Goal: Task Accomplishment & Management: Use online tool/utility

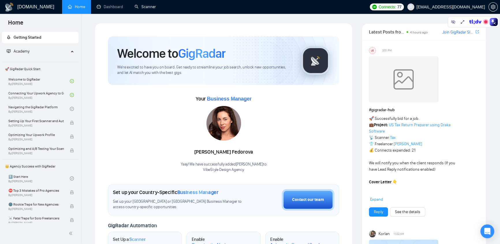
drag, startPoint x: 142, startPoint y: 8, endPoint x: 176, endPoint y: 67, distance: 68.0
click at [142, 8] on link "Scanner" at bounding box center [144, 6] width 21 height 5
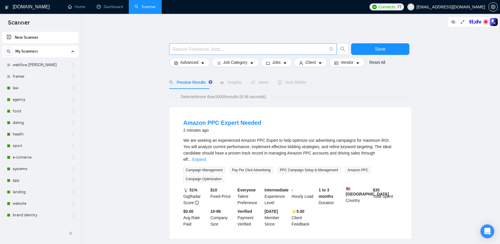
click at [234, 47] on input "text" at bounding box center [250, 49] width 154 height 7
paste input "(email | "e mail" | "e - mail") ((market*) | campaign | company | automation | …"
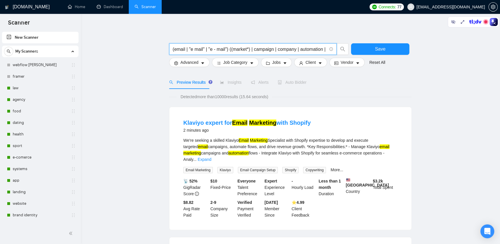
click at [283, 48] on input "(email | "e mail" | "e - mail") ((market*) | campaign | company | automation | …" at bounding box center [250, 49] width 154 height 7
click at [317, 52] on input "(email | "e mail" | "e - mail") ((market*) | campaign | company | automation | …" at bounding box center [250, 49] width 154 height 7
type input "(email | "e mail" | "e - mail") ((market*) | campaign | company | automation | …"
click at [256, 48] on input "(email | "e mail" | "e - mail") ((market*) | campaign | company | automation | …" at bounding box center [250, 49] width 154 height 7
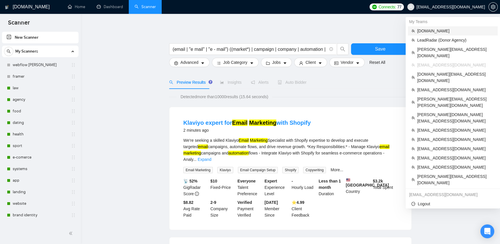
click at [432, 30] on span "[DOMAIN_NAME]" at bounding box center [455, 31] width 77 height 6
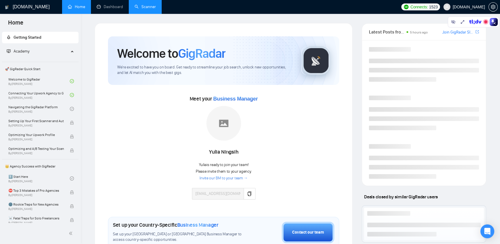
click at [145, 8] on link "Scanner" at bounding box center [144, 6] width 21 height 5
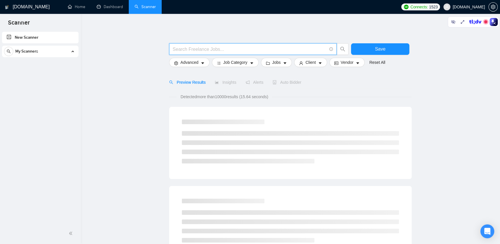
click at [233, 48] on input "text" at bounding box center [250, 49] width 154 height 7
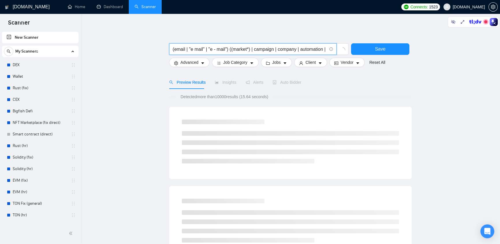
scroll to position [0, 47]
type input "(email | "e mail" | "e - mail") ((market*) | campaign | company | automation | …"
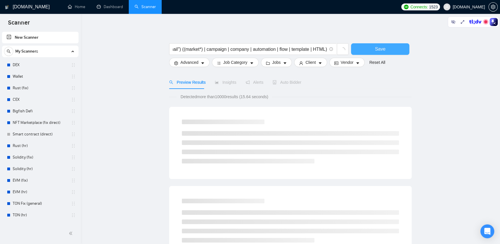
scroll to position [0, 0]
click at [377, 47] on span "Save" at bounding box center [380, 48] width 10 height 7
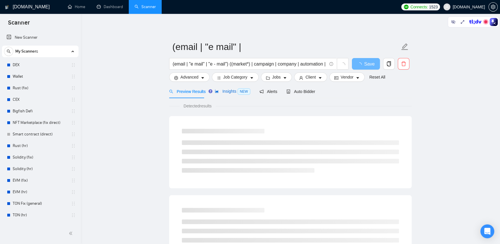
click at [230, 91] on span "Insights NEW" at bounding box center [232, 91] width 35 height 5
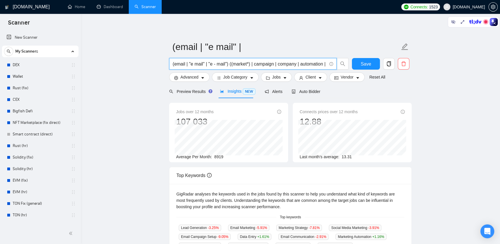
click at [307, 63] on input "(email | "e mail" | "e - mail") ((market*) | campaign | company | automation | …" at bounding box center [250, 63] width 154 height 7
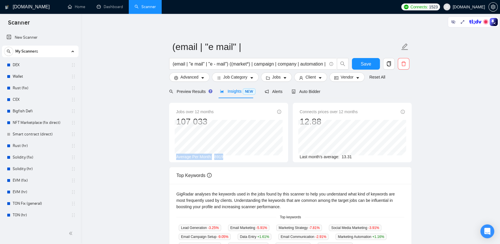
drag, startPoint x: 173, startPoint y: 157, endPoint x: 234, endPoint y: 154, distance: 60.4
click at [234, 156] on div "Jobs over 12 months 107 033 [DATE] 10381 Average Per Month: 8919" at bounding box center [228, 132] width 119 height 59
click at [160, 105] on main "(email | "e mail" | (email | "e mail" | "e - mail") ((market*) | campaign | com…" at bounding box center [290, 219] width 400 height 393
click at [378, 89] on div "Preview Results Insights NEW Alerts Auto Bidder" at bounding box center [290, 92] width 242 height 14
click at [198, 78] on span "Advanced" at bounding box center [189, 77] width 18 height 6
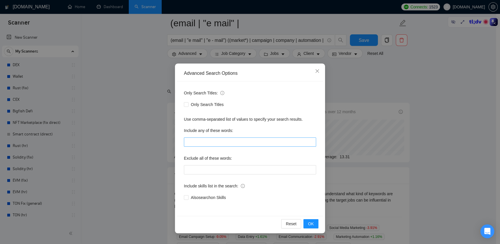
scroll to position [122, 0]
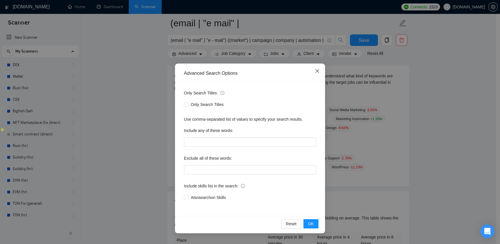
click at [315, 72] on icon "close" at bounding box center [317, 71] width 5 height 5
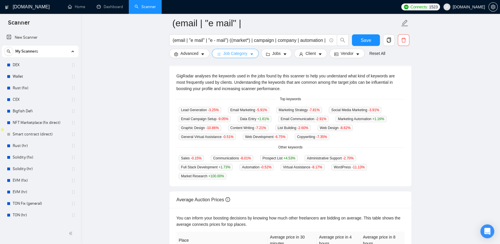
click at [236, 52] on span "Job Category" at bounding box center [235, 53] width 24 height 6
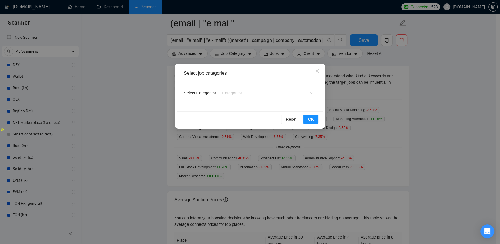
click at [242, 93] on div at bounding box center [265, 93] width 88 height 5
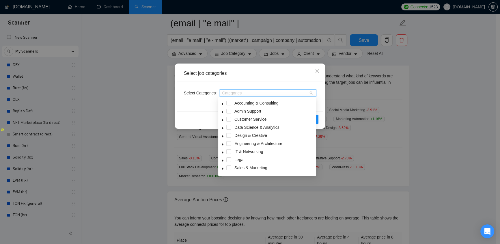
click at [223, 127] on icon "caret-down" at bounding box center [222, 128] width 3 height 3
click at [316, 70] on icon "close" at bounding box center [317, 71] width 5 height 5
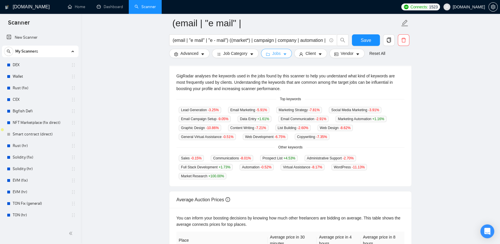
click at [275, 54] on span "Jobs" at bounding box center [276, 53] width 9 height 6
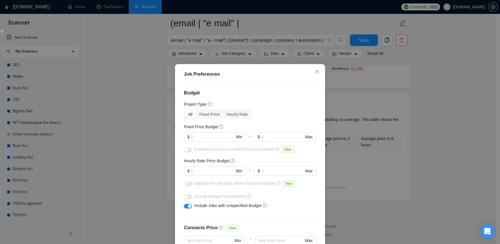
scroll to position [160, 0]
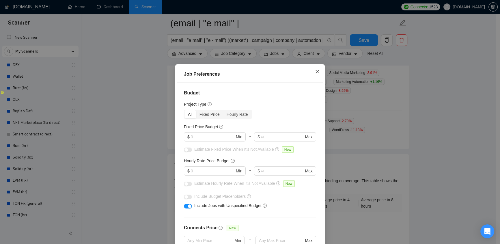
click at [315, 72] on icon "close" at bounding box center [317, 71] width 5 height 5
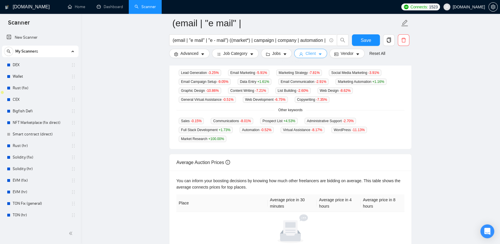
click at [306, 54] on span "Client" at bounding box center [310, 53] width 10 height 6
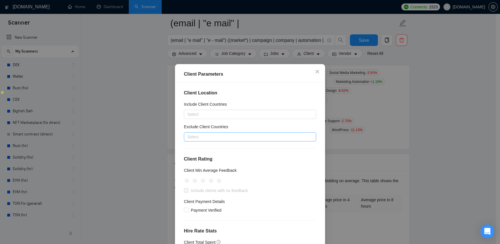
click at [195, 137] on div at bounding box center [246, 136] width 123 height 7
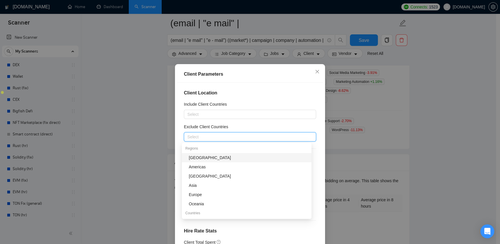
click at [281, 124] on div "Exclude Client Countries" at bounding box center [250, 127] width 132 height 9
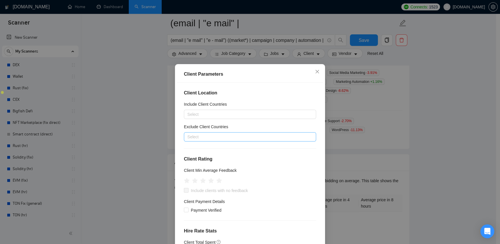
click at [191, 137] on div at bounding box center [246, 136] width 123 height 7
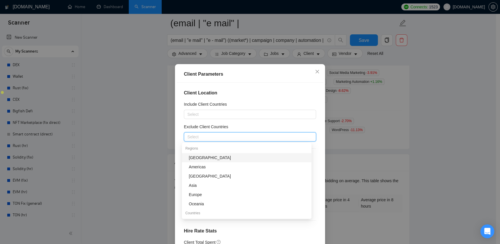
click at [265, 99] on div "Client Location Include Client Countries Select Exclude Client Countries Select…" at bounding box center [250, 168] width 146 height 171
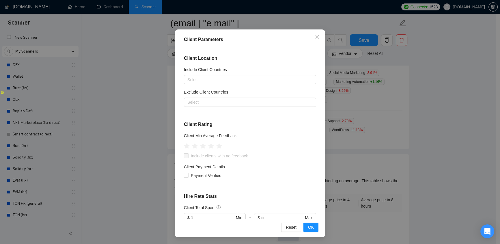
scroll to position [0, 0]
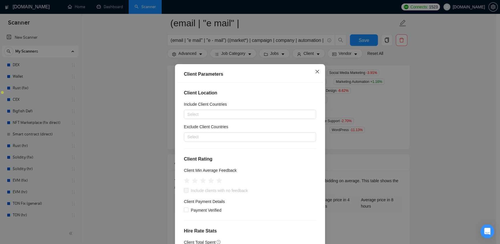
click at [315, 70] on icon "close" at bounding box center [317, 71] width 5 height 5
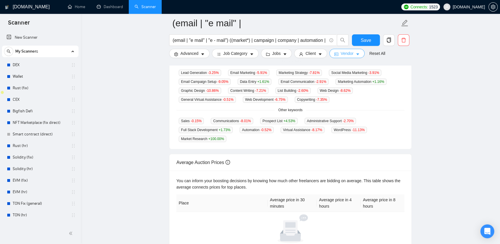
click at [348, 54] on span "Vendor" at bounding box center [346, 53] width 13 height 6
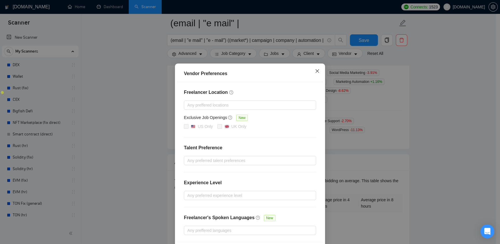
click at [315, 72] on icon "close" at bounding box center [317, 71] width 5 height 5
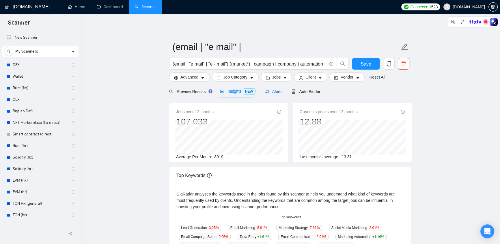
click at [274, 92] on span "Alerts" at bounding box center [274, 91] width 18 height 5
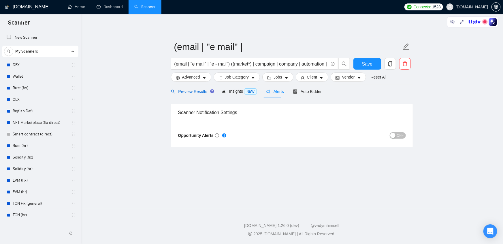
click at [185, 91] on span "Preview Results" at bounding box center [192, 91] width 42 height 5
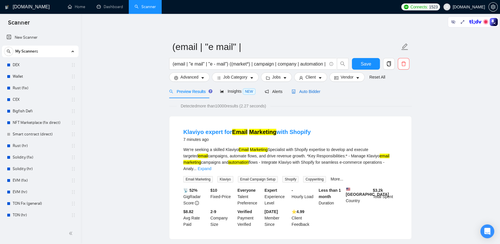
click at [307, 90] on span "Auto Bidder" at bounding box center [305, 91] width 29 height 5
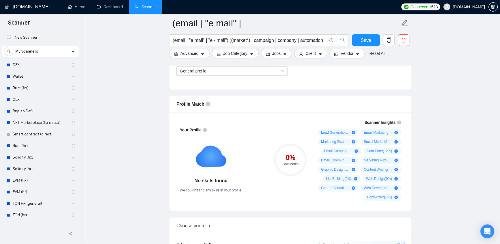
scroll to position [306, 0]
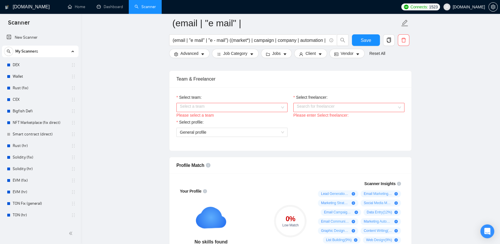
click at [245, 107] on input "Select team:" at bounding box center [230, 107] width 100 height 9
click at [238, 119] on div "👌🔥 EvaCodes -> Vetted Blockchain Developers" at bounding box center [231, 118] width 104 height 6
click at [340, 110] on input "Select freelancer:" at bounding box center [347, 107] width 100 height 9
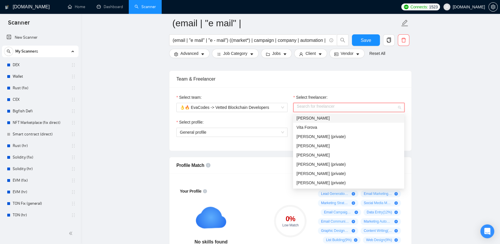
click at [362, 91] on div "Select team: 👌🔥 EvaCodes -> Vetted Blockchain Developers Select freelancer: Sea…" at bounding box center [290, 118] width 242 height 63
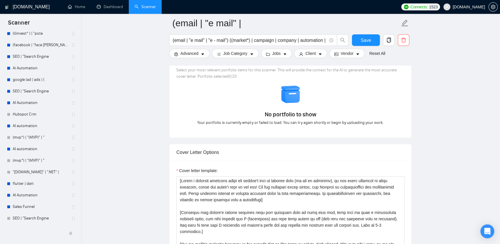
scroll to position [612, 0]
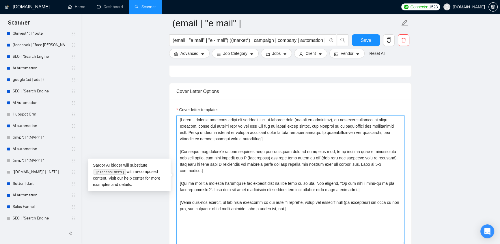
drag, startPoint x: 177, startPoint y: 119, endPoint x: 327, endPoint y: 206, distance: 172.8
click at [327, 206] on textarea "Cover letter template:" at bounding box center [290, 180] width 228 height 130
click at [304, 202] on textarea "Cover letter template:" at bounding box center [290, 180] width 228 height 130
drag, startPoint x: 294, startPoint y: 202, endPoint x: 179, endPoint y: 113, distance: 145.7
click at [179, 113] on div "Cover letter template:" at bounding box center [290, 175] width 228 height 138
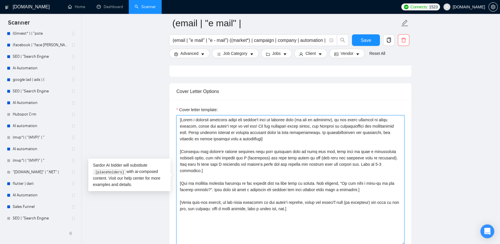
click at [178, 117] on textarea "Cover letter template:" at bounding box center [290, 180] width 228 height 130
drag, startPoint x: 178, startPoint y: 117, endPoint x: 311, endPoint y: 205, distance: 159.2
click at [311, 205] on textarea "Cover letter template:" at bounding box center [290, 180] width 228 height 130
click at [292, 202] on textarea "Cover letter template:" at bounding box center [290, 180] width 228 height 130
drag, startPoint x: 292, startPoint y: 202, endPoint x: 171, endPoint y: 114, distance: 150.4
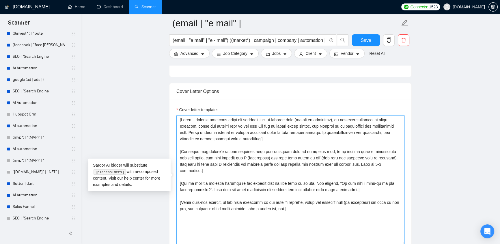
click at [171, 114] on div "Cover letter template:" at bounding box center [290, 179] width 242 height 159
click at [305, 202] on textarea "Cover letter template:" at bounding box center [290, 180] width 228 height 130
drag, startPoint x: 297, startPoint y: 203, endPoint x: 178, endPoint y: 114, distance: 148.6
click at [178, 115] on textarea "Cover letter template:" at bounding box center [290, 180] width 228 height 130
click at [301, 203] on textarea "Cover letter template:" at bounding box center [290, 180] width 228 height 130
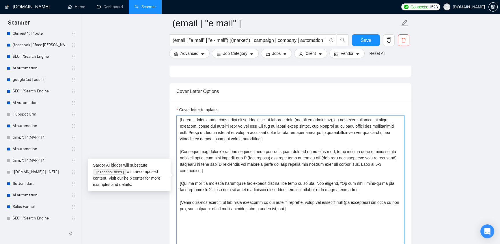
drag, startPoint x: 180, startPoint y: 117, endPoint x: 264, endPoint y: 140, distance: 87.3
click at [264, 140] on textarea "Cover letter template:" at bounding box center [290, 180] width 228 height 130
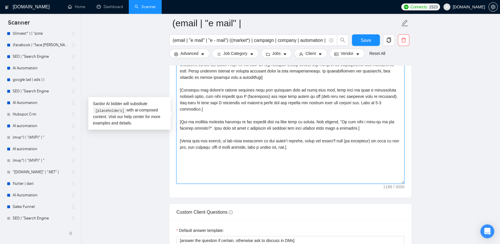
drag, startPoint x: 179, startPoint y: 89, endPoint x: 331, endPoint y: 144, distance: 161.5
click at [331, 144] on textarea "Cover letter template:" at bounding box center [290, 119] width 228 height 130
click at [302, 144] on textarea "Cover letter template:" at bounding box center [290, 119] width 228 height 130
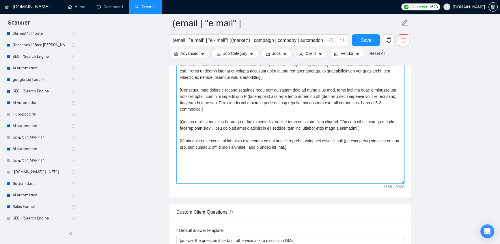
scroll to position [734, 0]
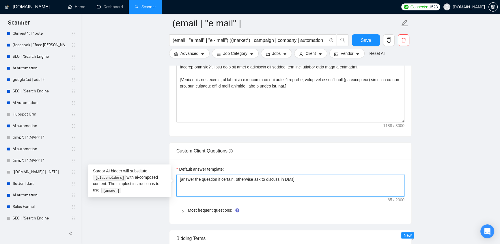
drag, startPoint x: 248, startPoint y: 175, endPoint x: 172, endPoint y: 177, distance: 76.2
click at [304, 185] on textarea "[answer the question if certain, otherwise ask to discuss in DMs]" at bounding box center [290, 186] width 228 height 22
drag, startPoint x: 298, startPoint y: 178, endPoint x: 178, endPoint y: 183, distance: 120.4
click at [178, 183] on textarea "[answer the question if certain, otherwise ask to discuss in DMs]" at bounding box center [290, 186] width 228 height 22
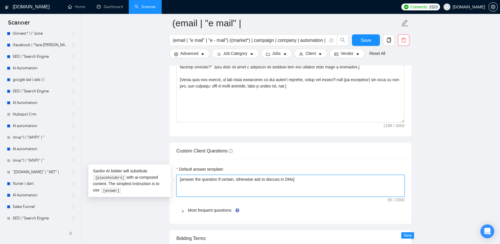
click at [181, 184] on textarea "[answer the question if certain, otherwise ask to discuss in DMs]" at bounding box center [290, 186] width 228 height 22
drag, startPoint x: 179, startPoint y: 179, endPoint x: 302, endPoint y: 182, distance: 122.9
click at [302, 182] on textarea "[answer the question if certain, otherwise ask to discuss in DMs]" at bounding box center [290, 186] width 228 height 22
click at [318, 187] on textarea "[answer the question if certain, otherwise ask to discuss in DMs]" at bounding box center [290, 186] width 228 height 22
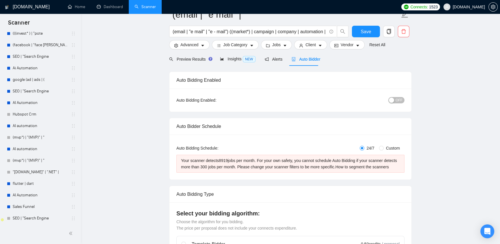
scroll to position [0, 0]
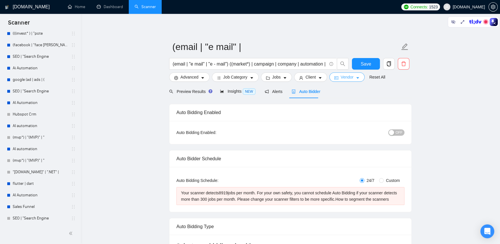
click at [355, 77] on icon "caret-down" at bounding box center [357, 78] width 4 height 4
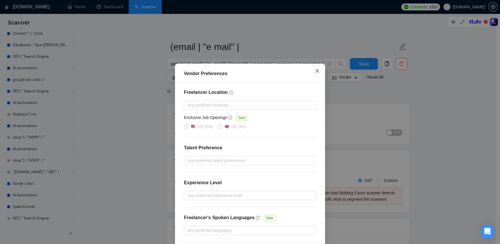
click at [315, 72] on icon "close" at bounding box center [317, 71] width 5 height 5
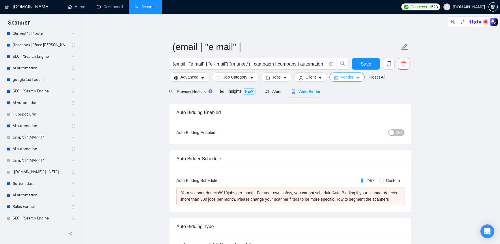
click at [355, 77] on icon "caret-down" at bounding box center [357, 78] width 4 height 4
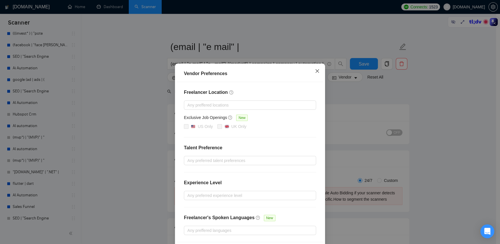
click at [315, 72] on icon "close" at bounding box center [317, 71] width 5 height 5
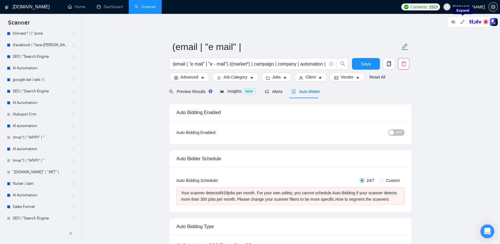
click at [477, 7] on span "[DOMAIN_NAME]" at bounding box center [468, 7] width 32 height 0
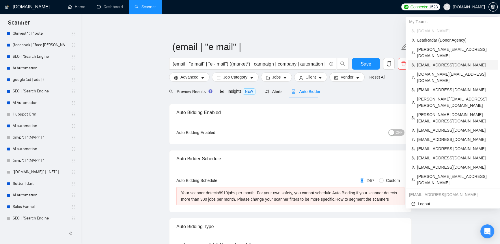
click at [439, 62] on span "[EMAIL_ADDRESS][DOMAIN_NAME]" at bounding box center [455, 65] width 77 height 6
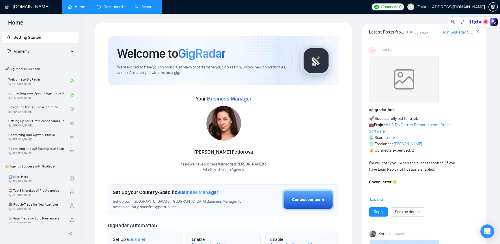
click at [112, 6] on link "Dashboard" at bounding box center [110, 6] width 26 height 5
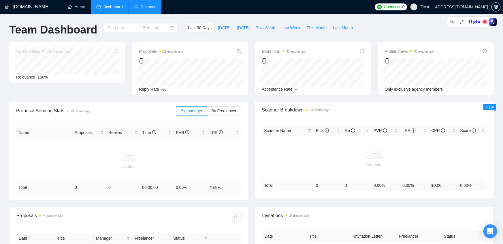
type input "[DATE]"
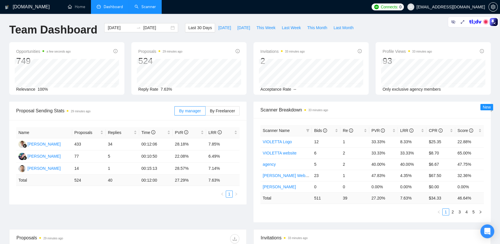
click at [164, 214] on div "Proposal Sending Stats 29 minutes ago By manager By Freelancer Name Proposals R…" at bounding box center [250, 166] width 488 height 128
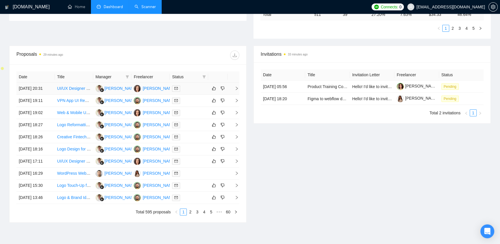
click at [185, 88] on div at bounding box center [189, 88] width 34 height 7
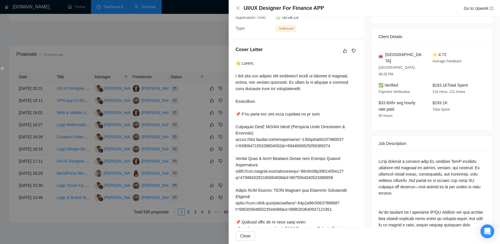
scroll to position [61, 0]
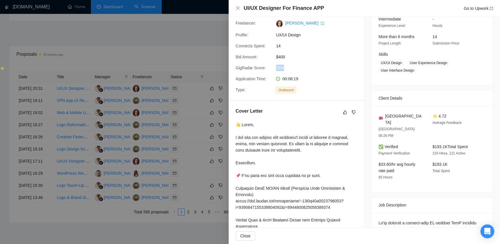
drag, startPoint x: 286, startPoint y: 66, endPoint x: 274, endPoint y: 67, distance: 13.0
click at [274, 67] on div "26%" at bounding box center [304, 68] width 61 height 6
click at [290, 67] on span "26%" at bounding box center [319, 68] width 87 height 6
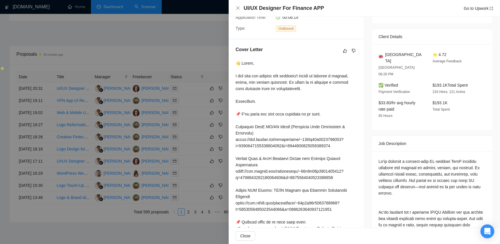
drag, startPoint x: 427, startPoint y: 70, endPoint x: 470, endPoint y: 73, distance: 43.4
click at [470, 82] on div "✅ Verified Payment Verification $193.1K Total Spent 216 Hires, 121 Active" at bounding box center [427, 88] width 103 height 13
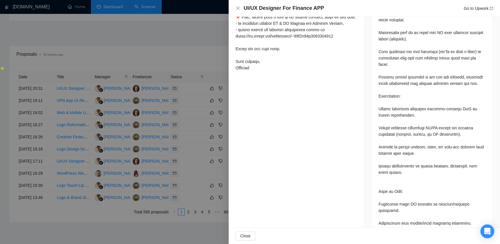
scroll to position [133, 0]
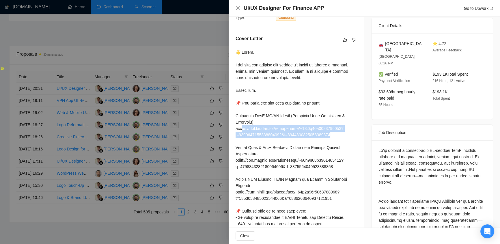
drag, startPoint x: 241, startPoint y: 127, endPoint x: 348, endPoint y: 134, distance: 107.3
click at [348, 134] on div at bounding box center [295, 182] width 121 height 267
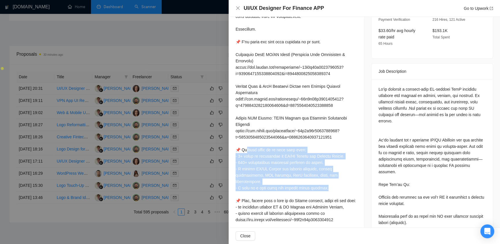
drag, startPoint x: 246, startPoint y: 149, endPoint x: 338, endPoint y: 182, distance: 97.9
click at [338, 182] on div at bounding box center [295, 121] width 121 height 267
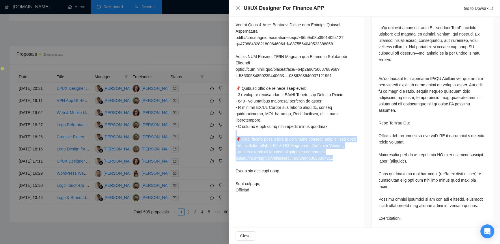
drag, startPoint x: 244, startPoint y: 129, endPoint x: 353, endPoint y: 161, distance: 113.6
click at [353, 161] on div at bounding box center [295, 59] width 121 height 267
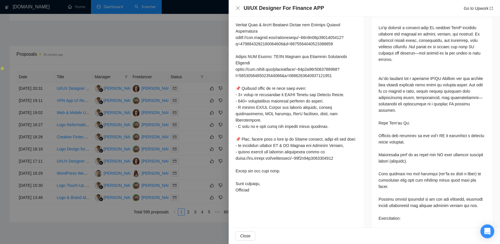
click at [342, 178] on div at bounding box center [295, 59] width 121 height 267
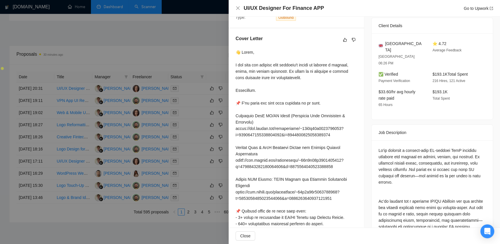
scroll to position [72, 0]
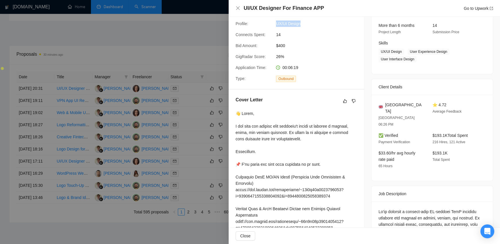
drag, startPoint x: 305, startPoint y: 25, endPoint x: 297, endPoint y: 8, distance: 18.3
click at [276, 23] on span "UX/UI Design" at bounding box center [319, 23] width 87 height 6
click at [190, 27] on div at bounding box center [250, 122] width 500 height 244
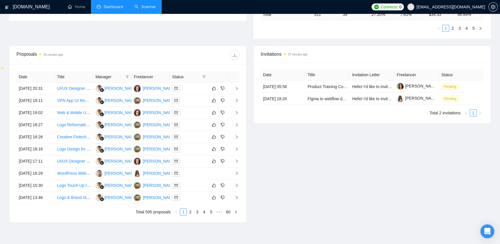
scroll to position [0, 0]
